Goal: Use online tool/utility

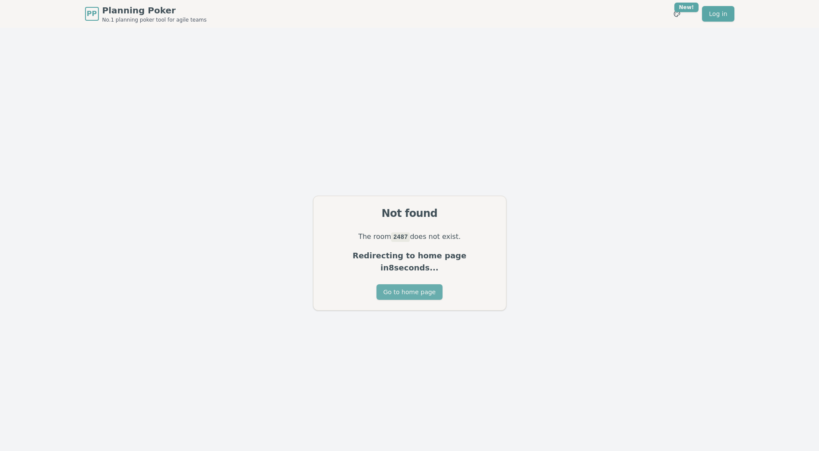
click at [428, 288] on button "Go to home page" at bounding box center [410, 292] width 66 height 16
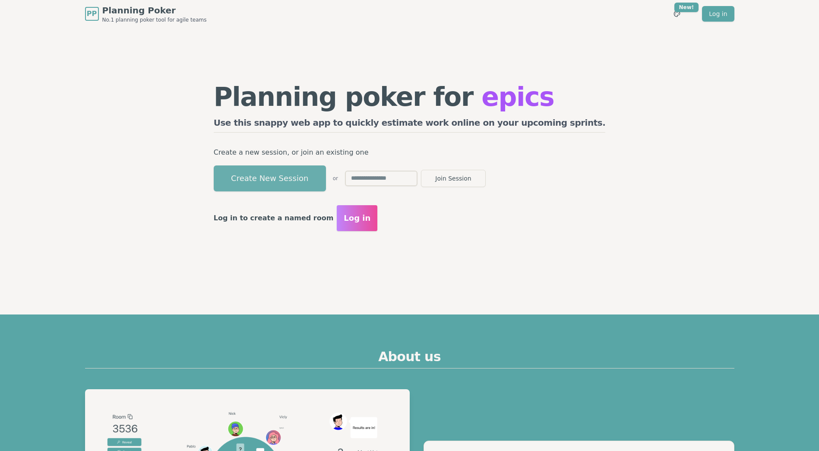
click at [278, 180] on button "Create New Session" at bounding box center [270, 178] width 112 height 26
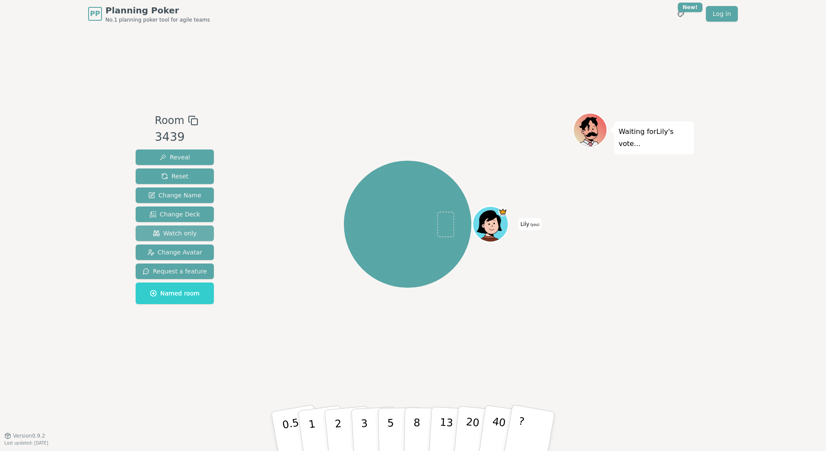
drag, startPoint x: 171, startPoint y: 235, endPoint x: 184, endPoint y: 232, distance: 13.7
click at [172, 234] on span "Watch only" at bounding box center [175, 233] width 44 height 9
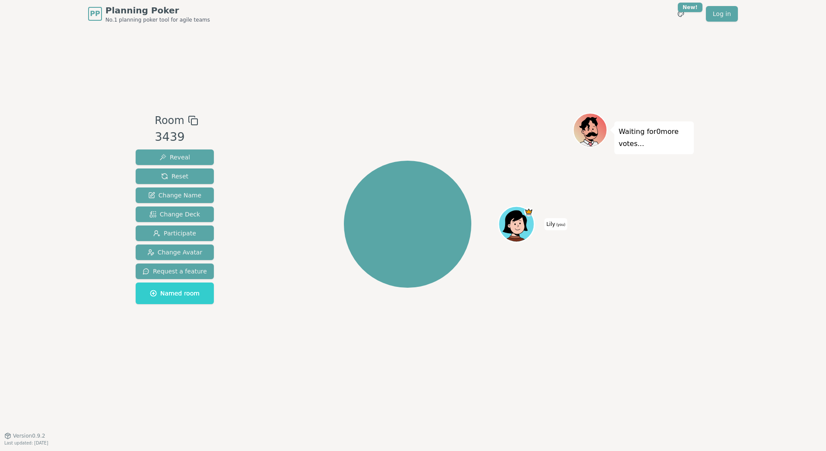
drag, startPoint x: 604, startPoint y: 210, endPoint x: 609, endPoint y: 208, distance: 5.2
click at [606, 209] on div "Waiting for 0 more votes..." at bounding box center [633, 232] width 121 height 238
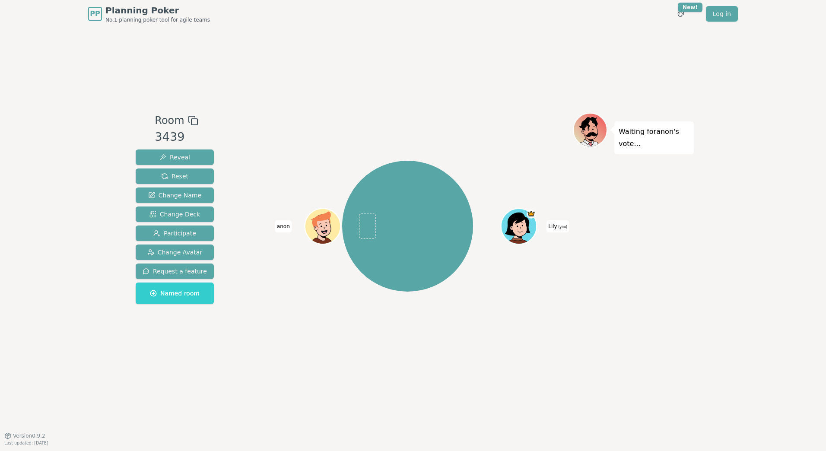
drag, startPoint x: 784, startPoint y: 76, endPoint x: 750, endPoint y: 60, distance: 37.5
click at [784, 74] on div "PP Planning Poker No.1 planning poker tool for agile teams Toggle theme New! Lo…" at bounding box center [413, 225] width 826 height 451
drag, startPoint x: 306, startPoint y: 218, endPoint x: 350, endPoint y: 177, distance: 60.2
click at [350, 177] on div "Lily (you) anon" at bounding box center [407, 226] width 131 height 131
